Goal: Transaction & Acquisition: Book appointment/travel/reservation

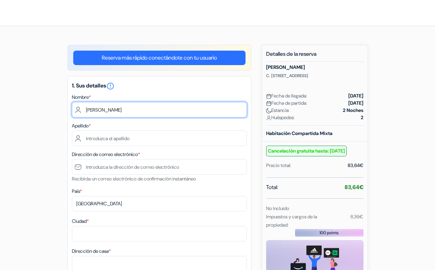
drag, startPoint x: 156, startPoint y: 111, endPoint x: 69, endPoint y: 103, distance: 87.3
click at [69, 103] on div "1. Sus detalles error_outline Nombre * Chinea Apellido * Dirección de correo el…" at bounding box center [159, 238] width 184 height 324
type input "Mathis"
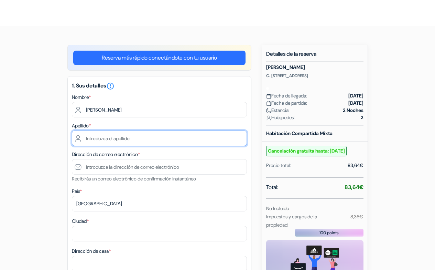
type input "Chinea"
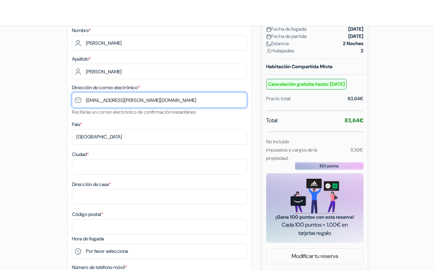
scroll to position [68, 0]
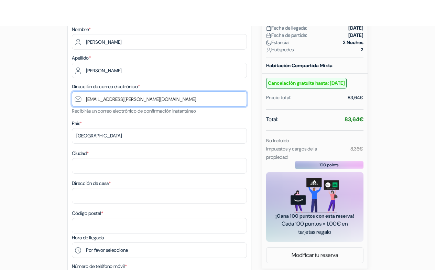
type input "[EMAIL_ADDRESS][PERSON_NAME][DOMAIN_NAME]"
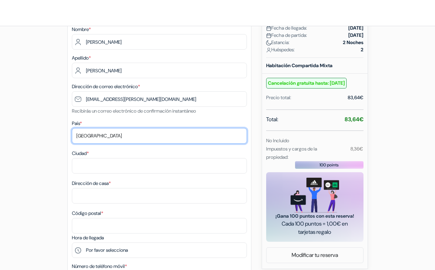
select select "fr"
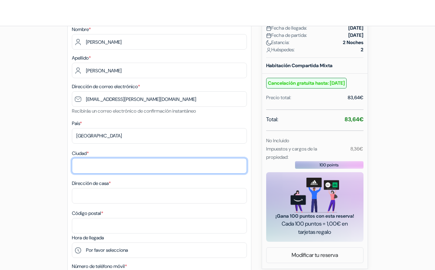
click at [121, 164] on input "Ciudad *" at bounding box center [159, 165] width 175 height 15
type input "Ferney-Voltaire"
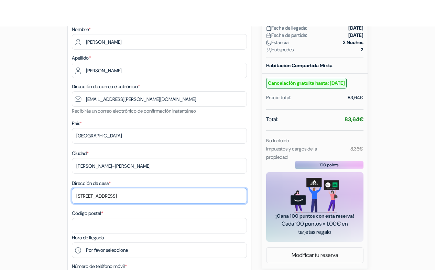
type input "27 route de prevessin"
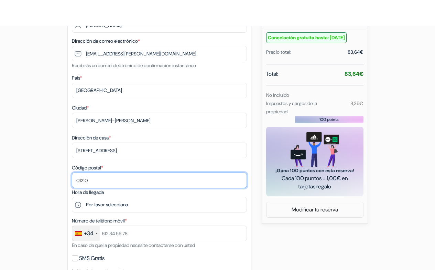
scroll to position [113, 0]
type input "01210"
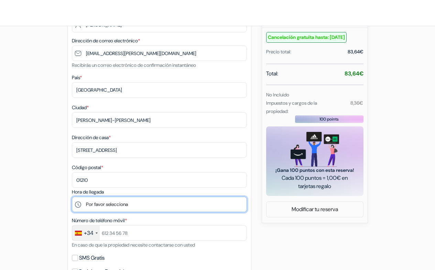
select select "17"
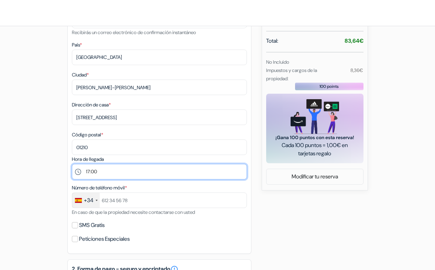
scroll to position [152, 0]
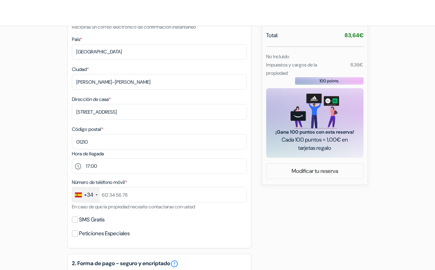
click at [94, 194] on div "+34" at bounding box center [86, 194] width 28 height 15
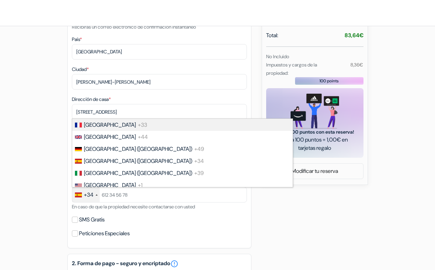
click at [114, 125] on li "France +33" at bounding box center [182, 125] width 221 height 12
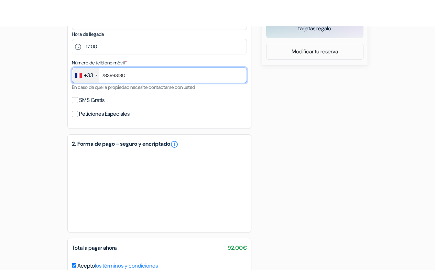
scroll to position [277, 0]
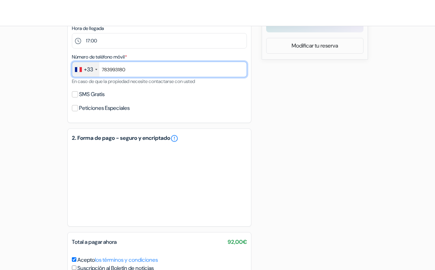
type input "783993180"
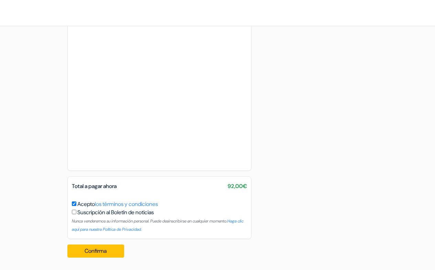
scroll to position [438, 0]
click at [90, 248] on button "Confirma Loading..." at bounding box center [95, 250] width 57 height 13
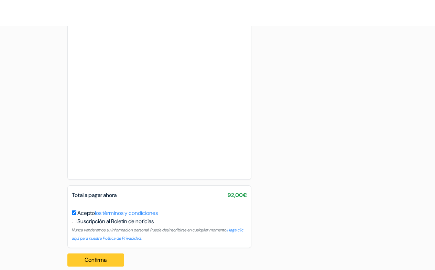
scroll to position [99, 0]
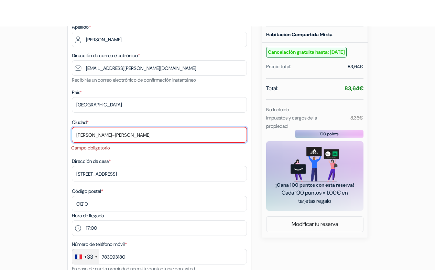
click at [128, 137] on input "Ferney-Voltaire" at bounding box center [159, 134] width 175 height 15
click at [94, 134] on input "Ferney-Voltaire" at bounding box center [159, 134] width 175 height 15
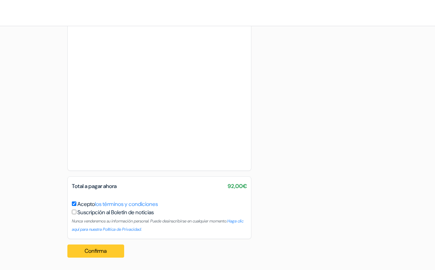
scroll to position [438, 0]
type input "Ferney Voltaire"
click at [99, 252] on button "Confirma Loading..." at bounding box center [95, 250] width 57 height 13
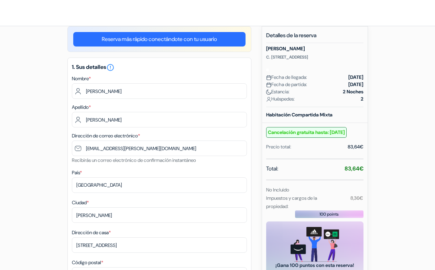
scroll to position [24, 0]
